Goal: Transaction & Acquisition: Subscribe to service/newsletter

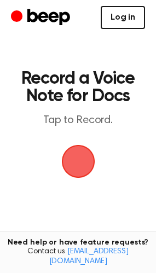
click at [120, 20] on link "Log in" at bounding box center [123, 17] width 44 height 23
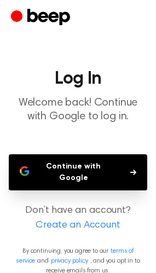
click at [114, 169] on button "Continue with Google" at bounding box center [78, 172] width 138 height 36
click at [126, 172] on button "Continue with Google" at bounding box center [78, 172] width 138 height 36
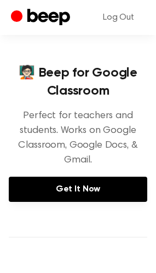
scroll to position [153, 0]
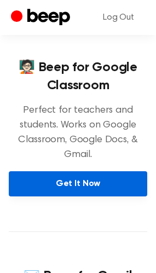
click at [81, 171] on link "Get It Now" at bounding box center [78, 183] width 138 height 25
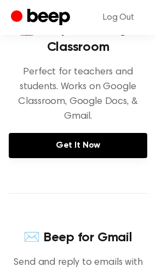
scroll to position [152, 0]
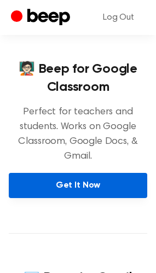
click at [84, 173] on link "Get It Now" at bounding box center [78, 185] width 138 height 25
